Goal: Complete application form

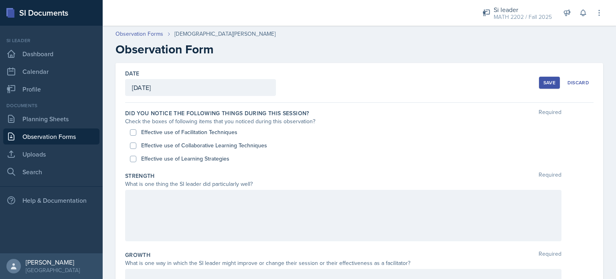
click at [237, 113] on label "Did you notice the following things during this session?" at bounding box center [217, 113] width 184 height 8
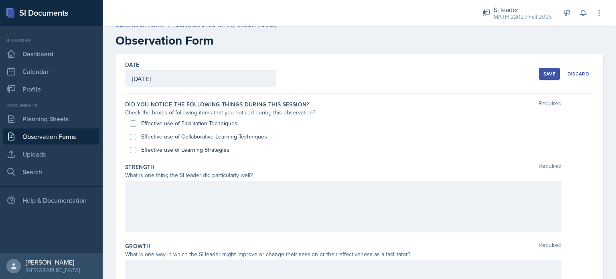
scroll to position [9, 0]
click at [208, 120] on label "Effective use of Facilitation Techniques" at bounding box center [189, 123] width 96 height 8
click at [136, 120] on input "Effective use of Facilitation Techniques" at bounding box center [133, 123] width 6 height 6
click at [181, 123] on label "Effective use of Facilitation Techniques" at bounding box center [189, 123] width 96 height 8
click at [136, 123] on input "Effective use of Facilitation Techniques" at bounding box center [133, 123] width 6 height 6
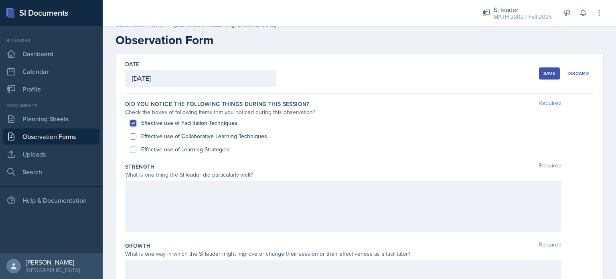
checkbox input "false"
click at [185, 153] on label "Effective use of Learning Strategies" at bounding box center [185, 149] width 88 height 8
click at [136, 153] on input "Effective use of Learning Strategies" at bounding box center [133, 149] width 6 height 6
checkbox input "true"
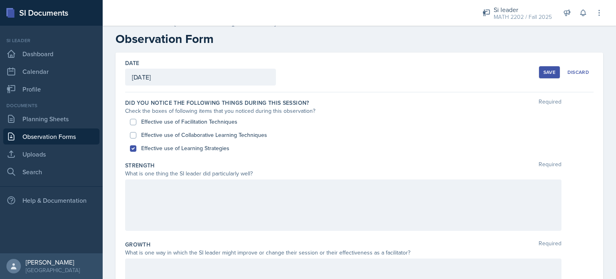
click at [185, 139] on div "Effective use of Collaborative Learning Techniques" at bounding box center [359, 134] width 459 height 13
click at [184, 134] on label "Effective use of Collaborative Learning Techniques" at bounding box center [204, 135] width 126 height 8
click at [136, 134] on input "Effective use of Collaborative Learning Techniques" at bounding box center [133, 135] width 6 height 6
checkbox input "true"
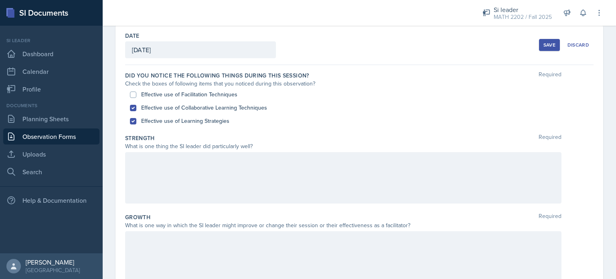
click at [225, 184] on div at bounding box center [343, 177] width 437 height 51
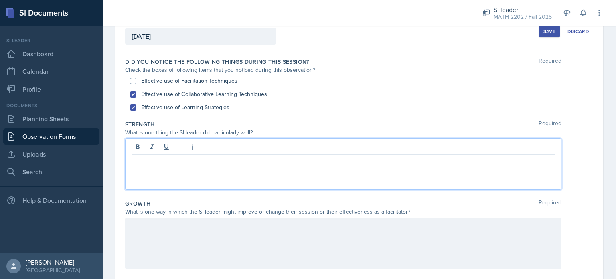
click at [161, 104] on label "Effective use of Learning Strategies" at bounding box center [185, 107] width 88 height 8
click at [136, 104] on input "Effective use of Learning Strategies" at bounding box center [133, 107] width 6 height 6
checkbox input "false"
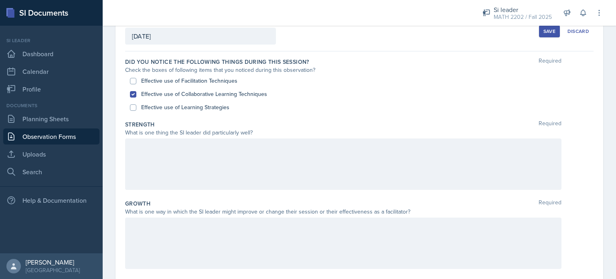
click at [157, 80] on label "Effective use of Facilitation Techniques" at bounding box center [189, 81] width 96 height 8
click at [136, 80] on input "Effective use of Facilitation Techniques" at bounding box center [133, 81] width 6 height 6
checkbox input "true"
click at [209, 159] on div at bounding box center [343, 163] width 437 height 51
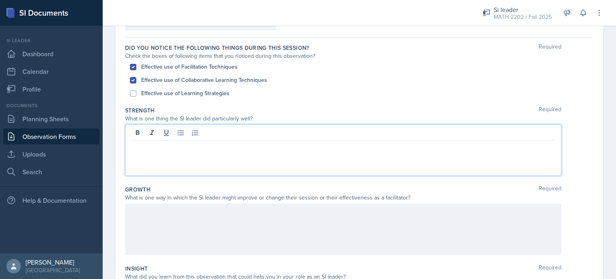
scroll to position [66, 0]
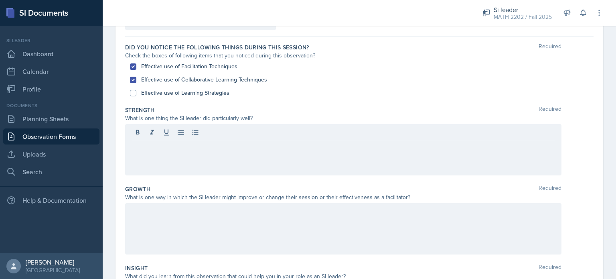
click at [198, 92] on label "Effective use of Learning Strategies" at bounding box center [185, 93] width 88 height 8
click at [136, 92] on input "Effective use of Learning Strategies" at bounding box center [133, 93] width 6 height 6
checkbox input "true"
click at [199, 151] on div at bounding box center [343, 149] width 437 height 51
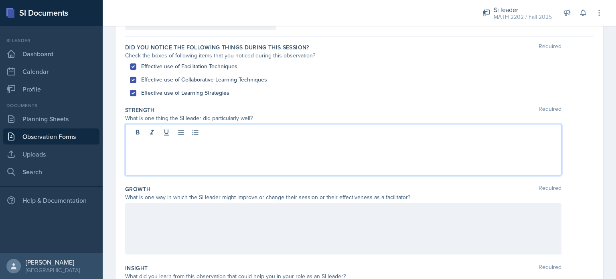
scroll to position [79, 0]
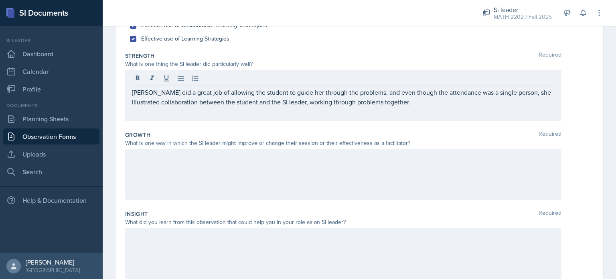
click at [203, 173] on div at bounding box center [343, 174] width 437 height 51
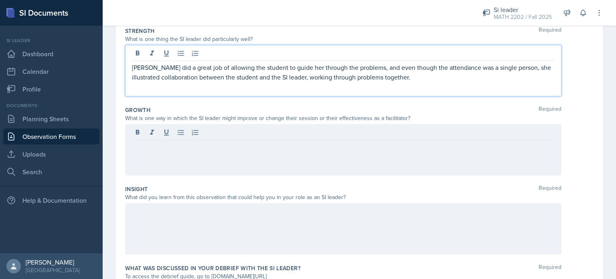
scroll to position [159, 0]
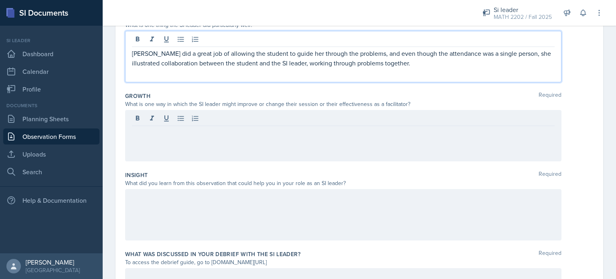
click at [358, 65] on p "[PERSON_NAME] did a great job of allowing the student to guide her through the …" at bounding box center [343, 58] width 423 height 19
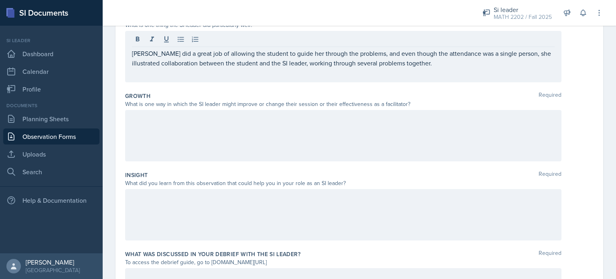
click at [362, 126] on div at bounding box center [343, 135] width 437 height 51
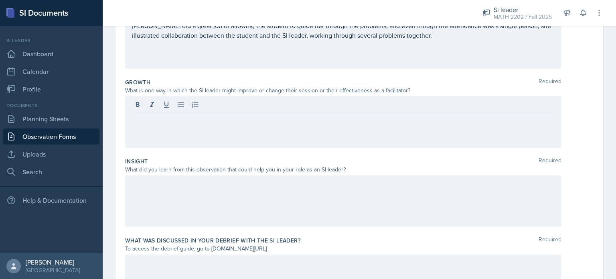
click at [362, 126] on div at bounding box center [343, 121] width 437 height 51
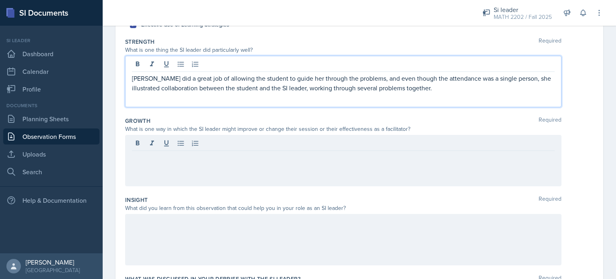
scroll to position [148, 0]
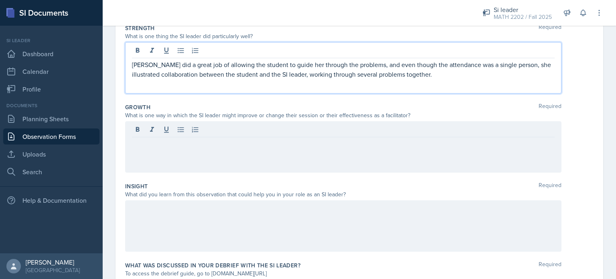
click at [465, 76] on p "[PERSON_NAME] did a great job of allowing the student to guide her through the …" at bounding box center [343, 69] width 423 height 19
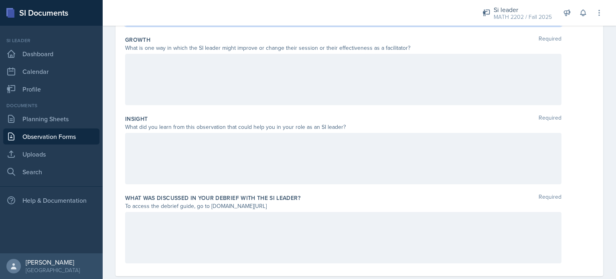
click at [329, 80] on div at bounding box center [343, 79] width 437 height 51
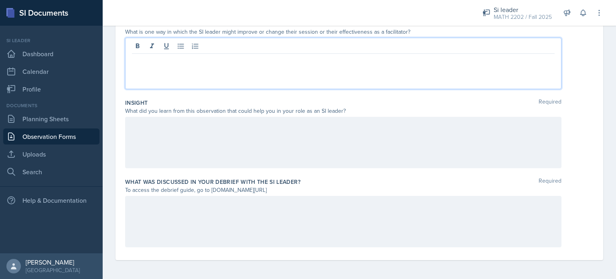
scroll to position [231, 0]
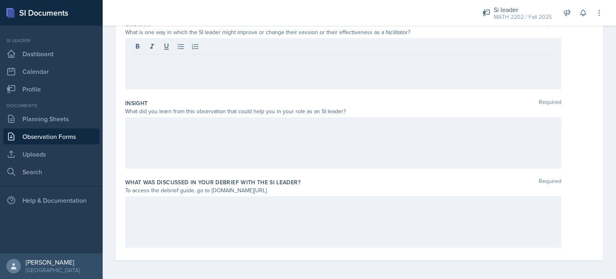
drag, startPoint x: 295, startPoint y: 191, endPoint x: 210, endPoint y: 193, distance: 84.7
click at [210, 193] on div "To access the debrief guide, go to [DOMAIN_NAME][URL]" at bounding box center [343, 190] width 437 height 8
copy div "[DOMAIN_NAME][URL]"
click at [317, 207] on div at bounding box center [343, 221] width 437 height 51
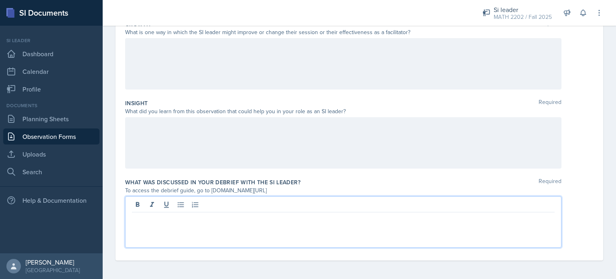
scroll to position [231, 0]
click at [315, 67] on div at bounding box center [343, 63] width 437 height 51
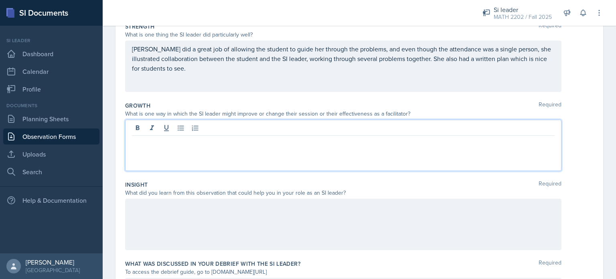
scroll to position [143, 0]
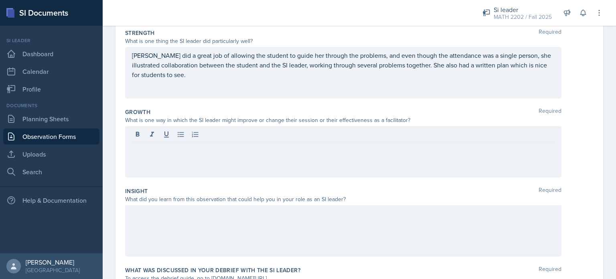
click at [230, 82] on div "[PERSON_NAME] did a great job of allowing the student to guide her through the …" at bounding box center [343, 72] width 437 height 51
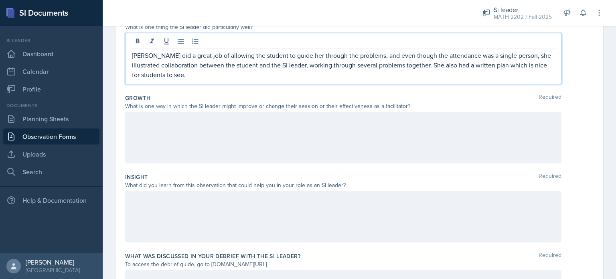
click at [218, 131] on div at bounding box center [343, 137] width 437 height 51
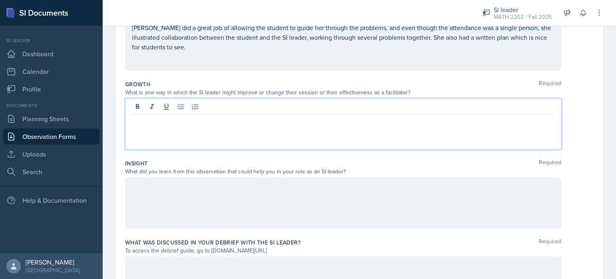
scroll to position [175, 0]
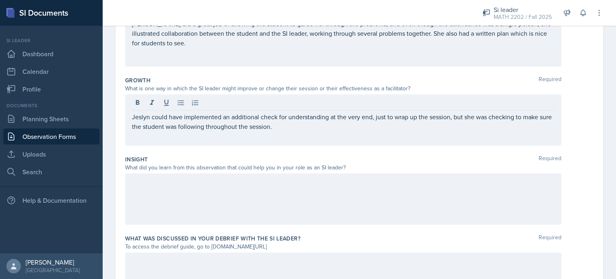
click at [187, 200] on div at bounding box center [343, 198] width 437 height 51
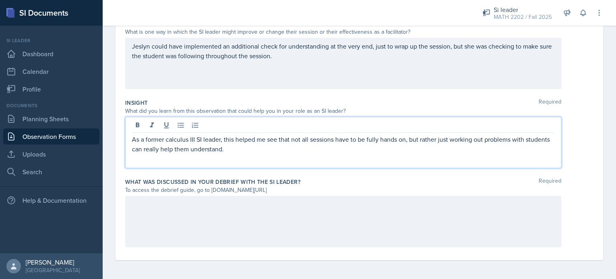
scroll to position [231, 0]
click at [185, 230] on div at bounding box center [343, 221] width 437 height 51
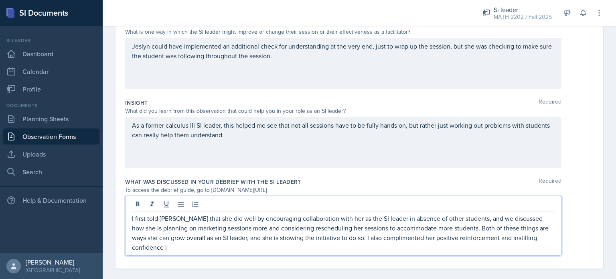
scroll to position [239, 0]
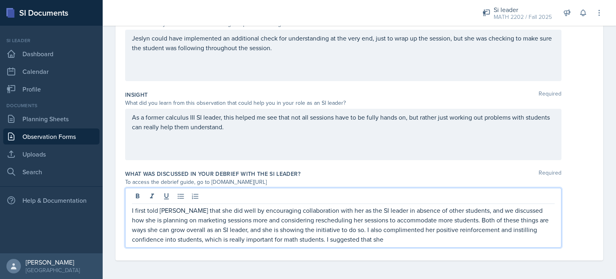
click at [372, 240] on p "I first told [PERSON_NAME] that she did well by encouraging collaboration with …" at bounding box center [343, 224] width 423 height 39
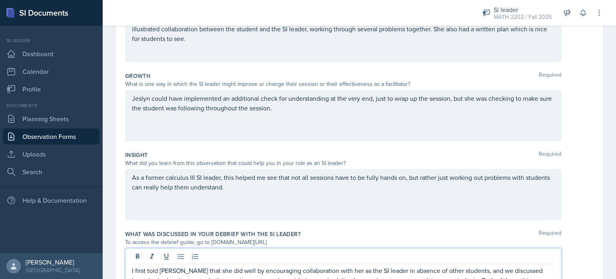
scroll to position [180, 0]
click at [297, 123] on div "Jeslyn could have implemented an additional check for understanding at the very…" at bounding box center [343, 114] width 437 height 51
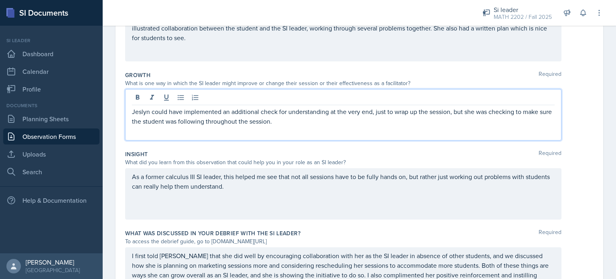
scroll to position [235, 0]
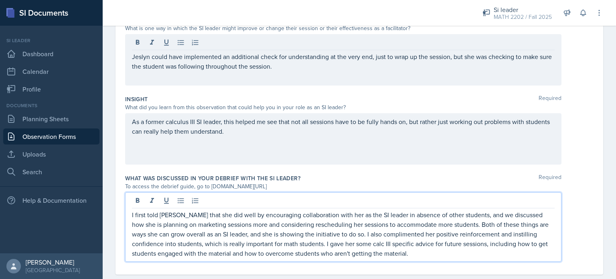
click at [401, 242] on p "I first told [PERSON_NAME] that she did well by encouraging collaboration with …" at bounding box center [343, 234] width 423 height 48
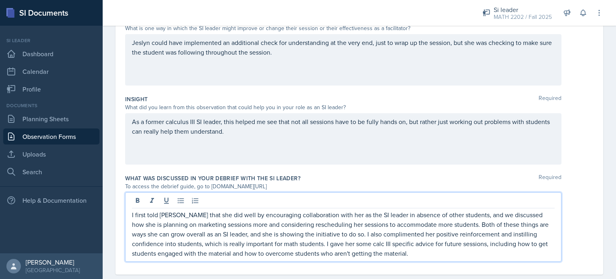
click at [360, 243] on p "I first told [PERSON_NAME] that she did well by encouraging collaboration with …" at bounding box center [343, 234] width 423 height 48
click at [399, 252] on p "I first told [PERSON_NAME] that she did well by encouraging collaboration with …" at bounding box center [343, 234] width 423 height 48
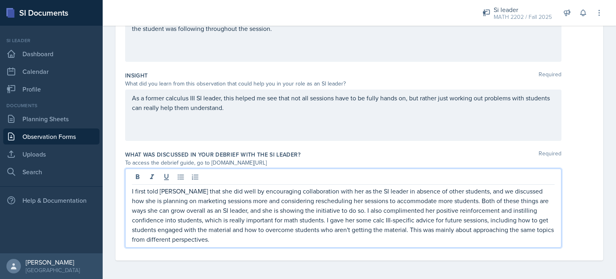
scroll to position [0, 0]
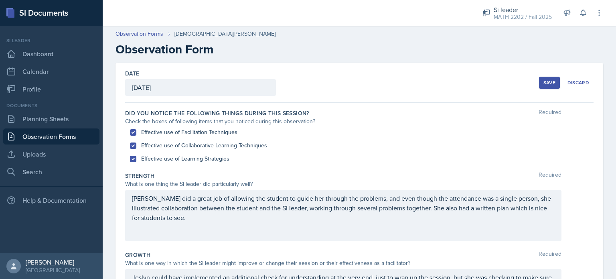
click at [551, 75] on div "Save Discard" at bounding box center [566, 82] width 55 height 18
click at [551, 84] on button "Save" at bounding box center [549, 83] width 21 height 12
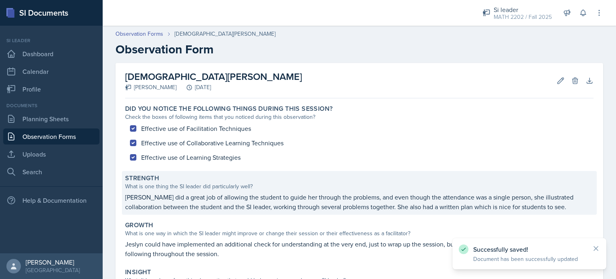
scroll to position [157, 0]
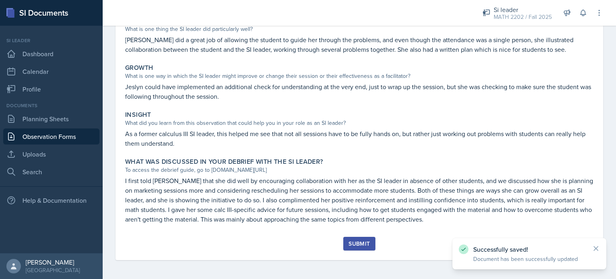
click at [350, 240] on div "Submit" at bounding box center [359, 243] width 21 height 6
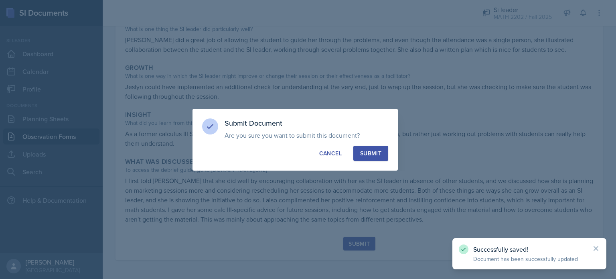
click at [375, 152] on div "Submit" at bounding box center [370, 153] width 21 height 8
